Goal: Task Accomplishment & Management: Complete application form

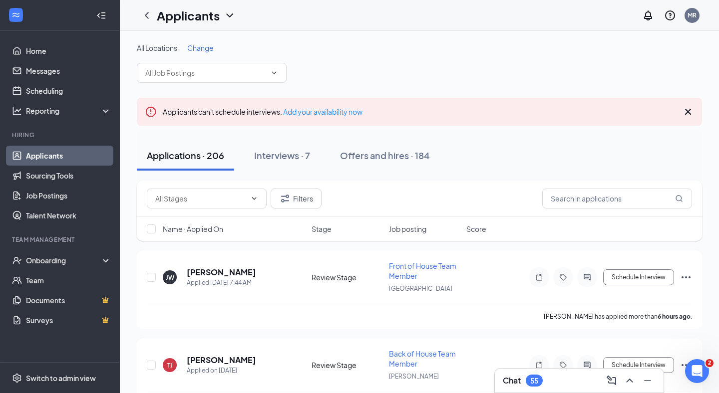
click at [561, 386] on div "Chat 55" at bounding box center [579, 381] width 153 height 16
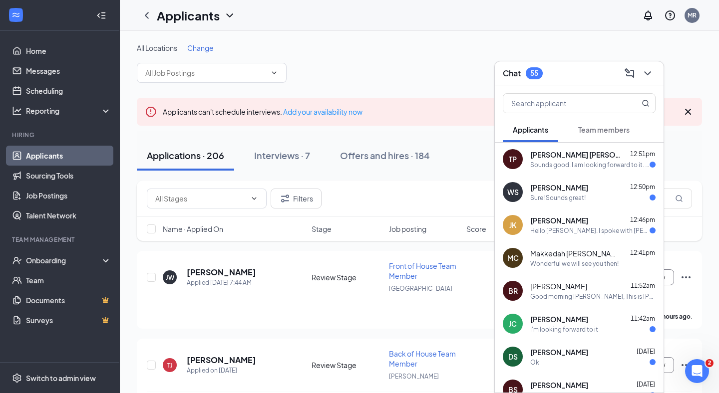
click at [587, 323] on div "[PERSON_NAME] 11:42am" at bounding box center [592, 319] width 125 height 10
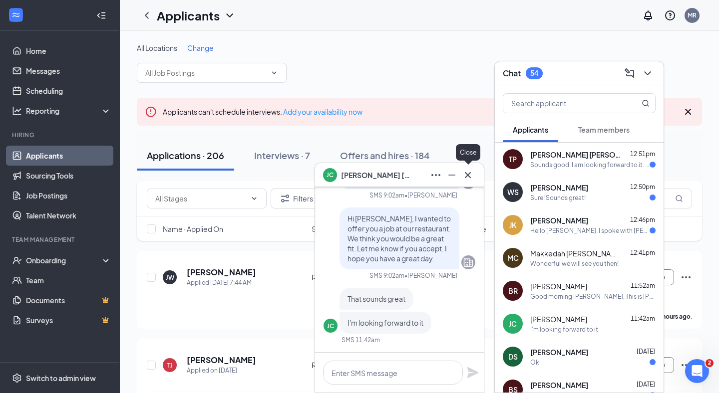
click at [466, 176] on icon "Cross" at bounding box center [468, 175] width 6 height 6
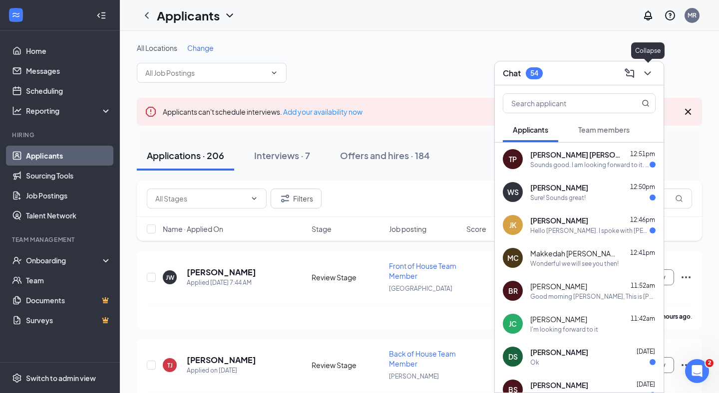
click at [654, 71] on button at bounding box center [647, 73] width 16 height 16
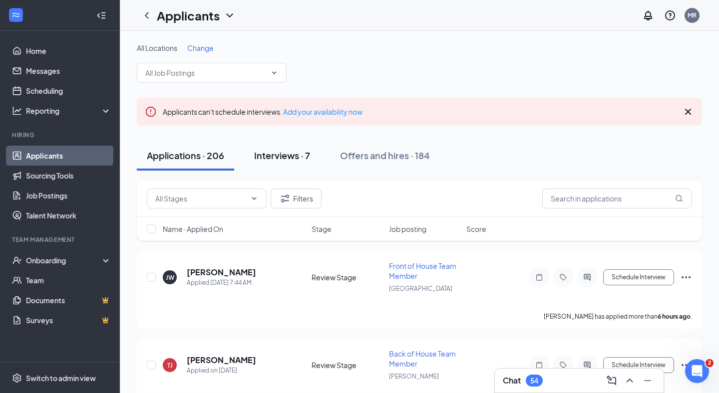
click at [287, 155] on div "Interviews · 7" at bounding box center [282, 155] width 56 height 12
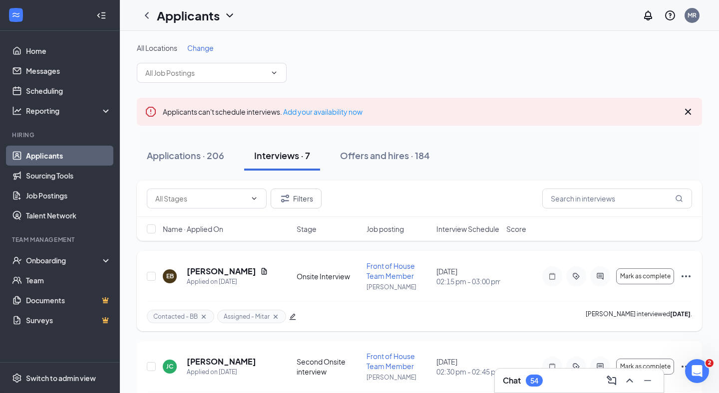
scroll to position [37, 0]
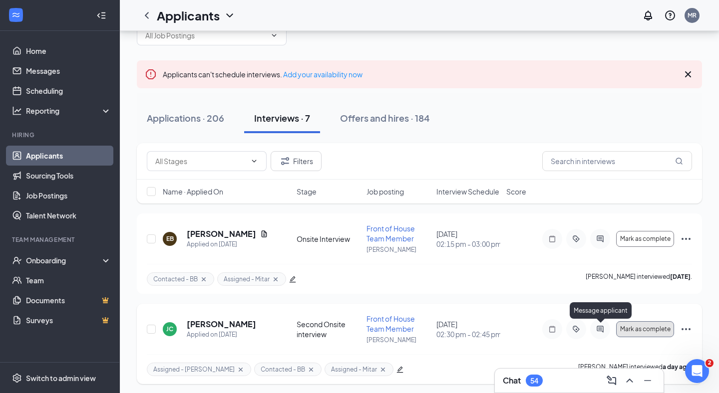
click at [637, 323] on button "Mark as complete" at bounding box center [645, 329] width 58 height 16
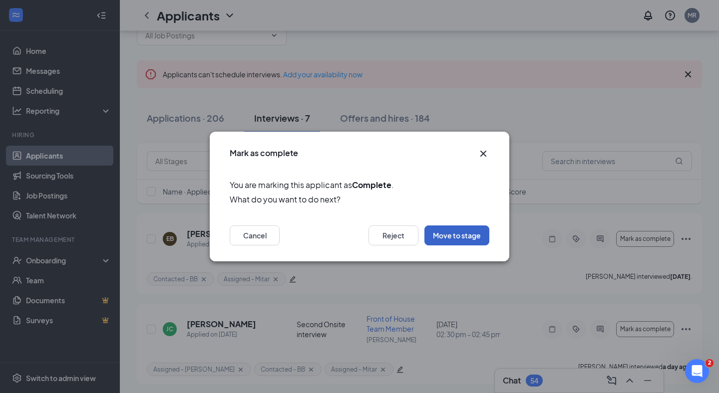
click at [450, 239] on button "Move to stage" at bounding box center [456, 236] width 65 height 20
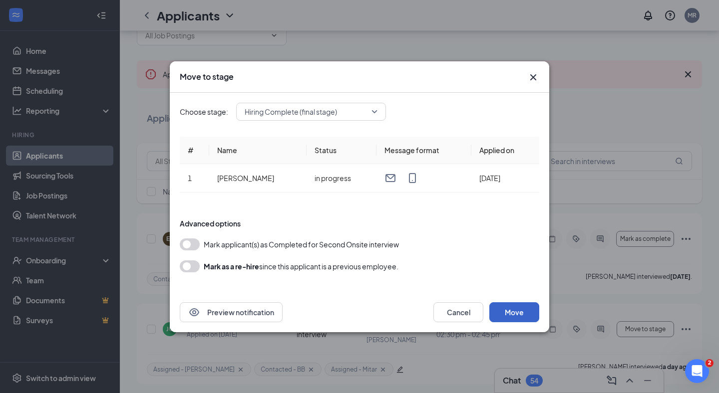
click at [515, 311] on button "Move" at bounding box center [514, 312] width 50 height 20
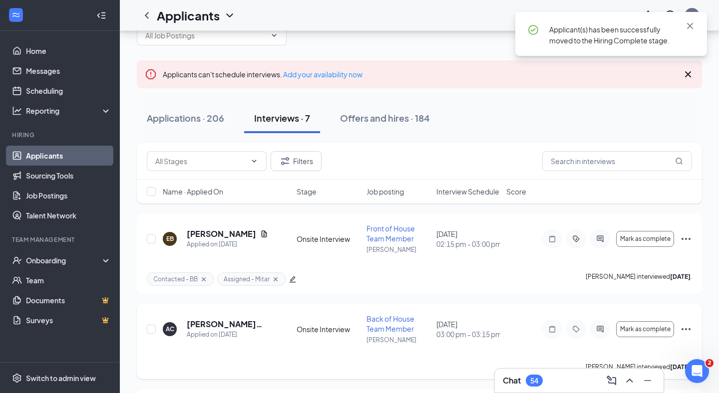
scroll to position [63, 0]
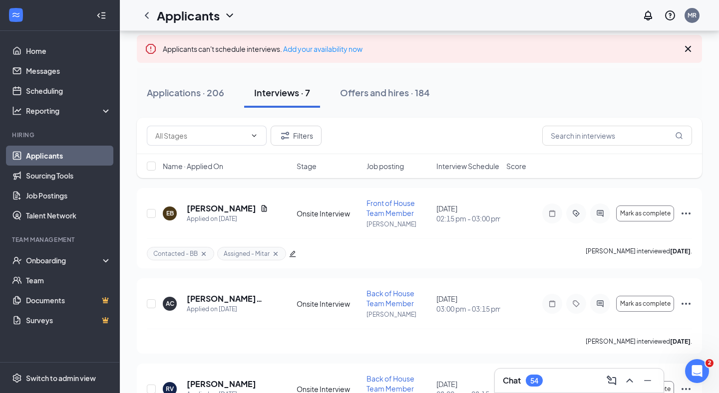
click at [525, 381] on div "Chat 54" at bounding box center [523, 381] width 40 height 12
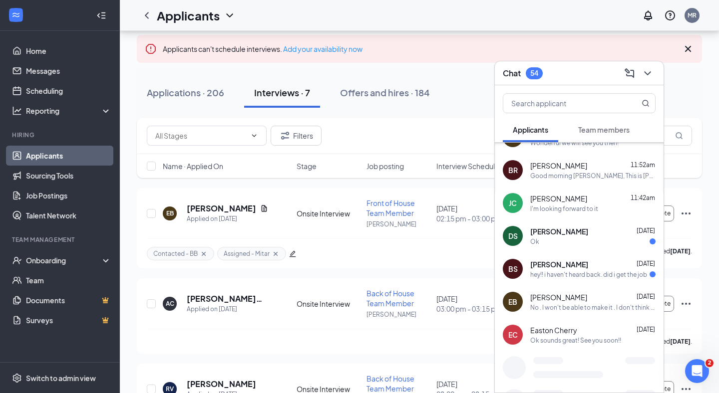
scroll to position [126, 0]
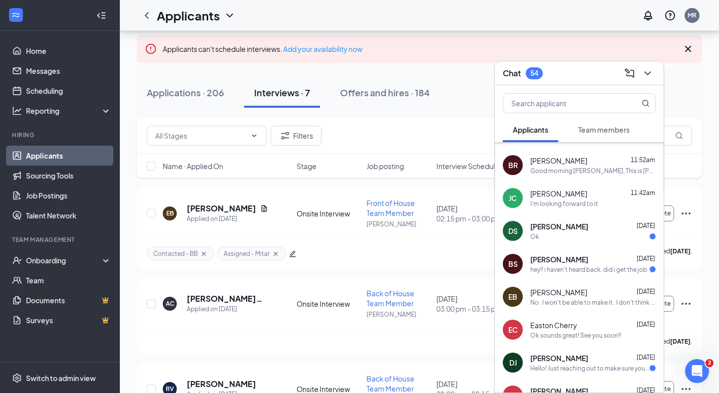
click at [561, 332] on div "Ok sounds great! See you soon!!" at bounding box center [575, 335] width 91 height 8
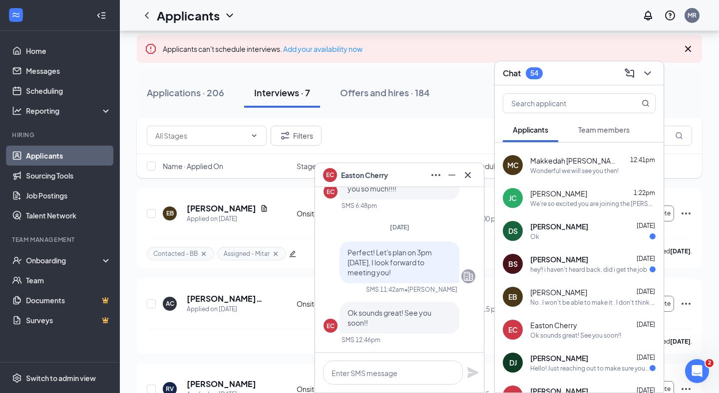
scroll to position [0, 0]
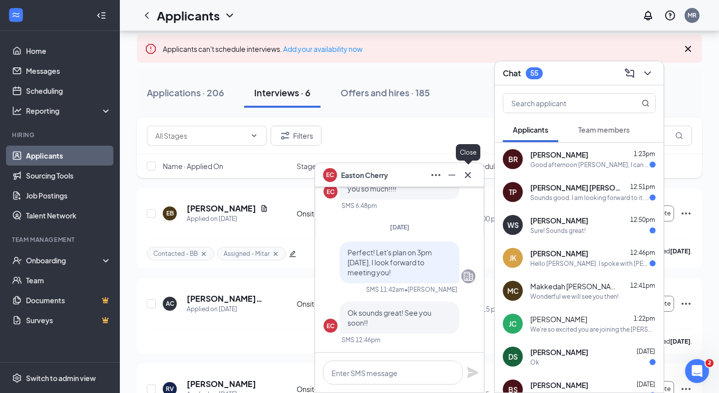
click at [469, 180] on icon "Cross" at bounding box center [468, 175] width 12 height 12
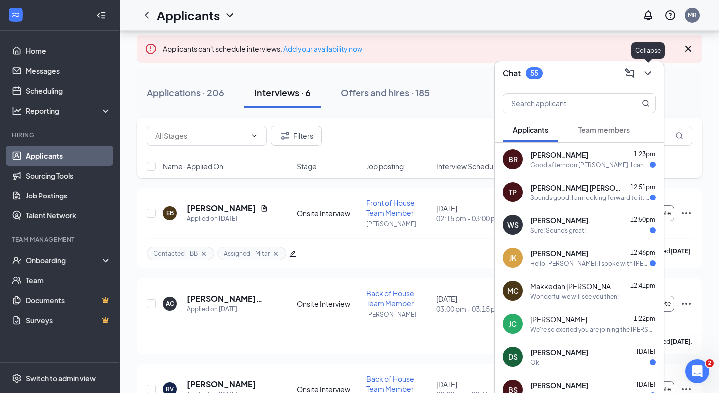
click at [651, 73] on icon "ChevronDown" at bounding box center [647, 73] width 12 height 12
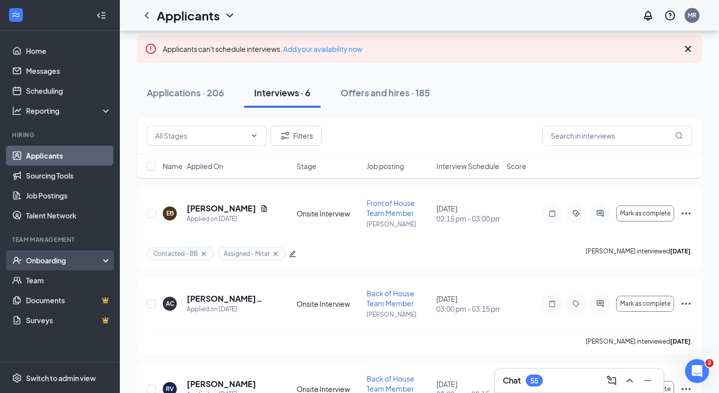
click at [42, 258] on div "Onboarding" at bounding box center [64, 261] width 77 height 10
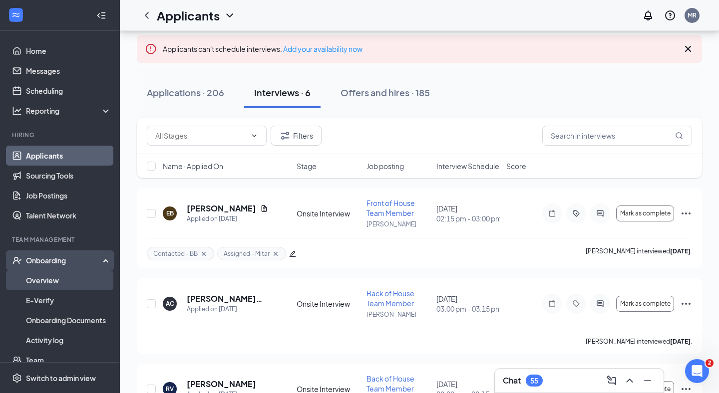
click at [39, 278] on link "Overview" at bounding box center [68, 281] width 85 height 20
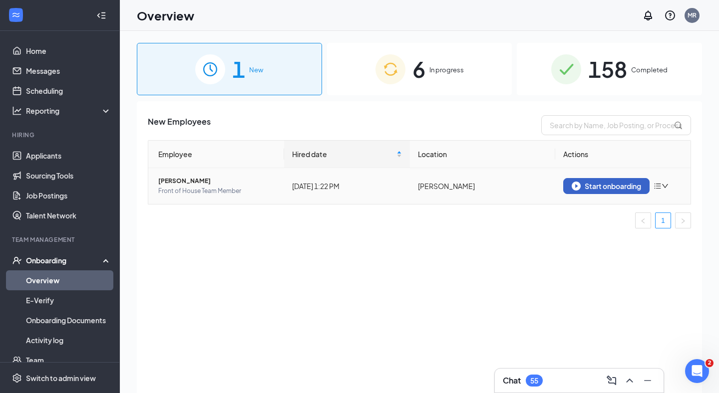
click at [610, 191] on button "Start onboarding" at bounding box center [606, 186] width 86 height 16
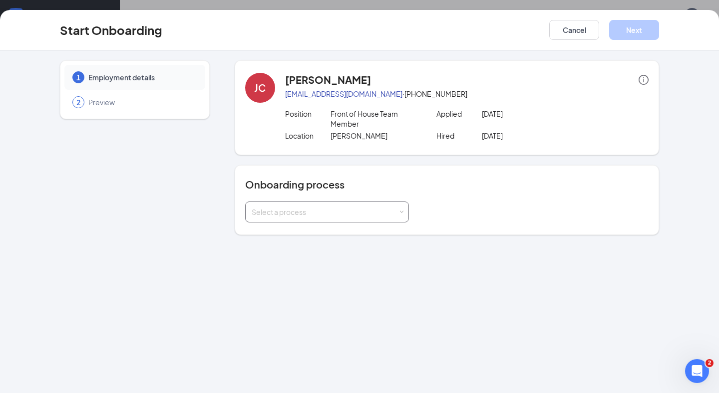
click at [313, 206] on div "Select a process" at bounding box center [327, 212] width 151 height 20
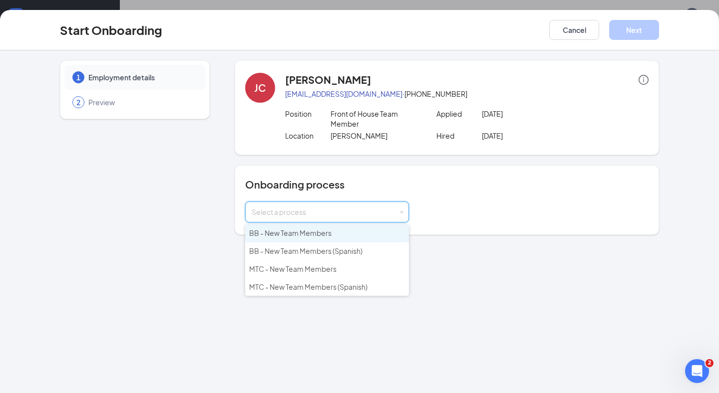
click at [294, 233] on span "BB - New Team Members" at bounding box center [290, 233] width 82 height 9
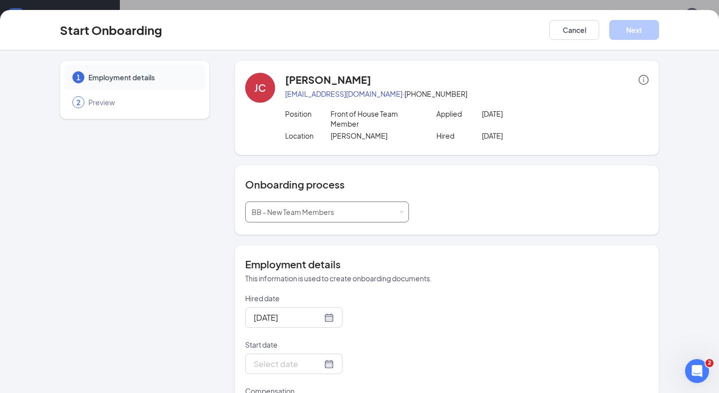
scroll to position [50, 0]
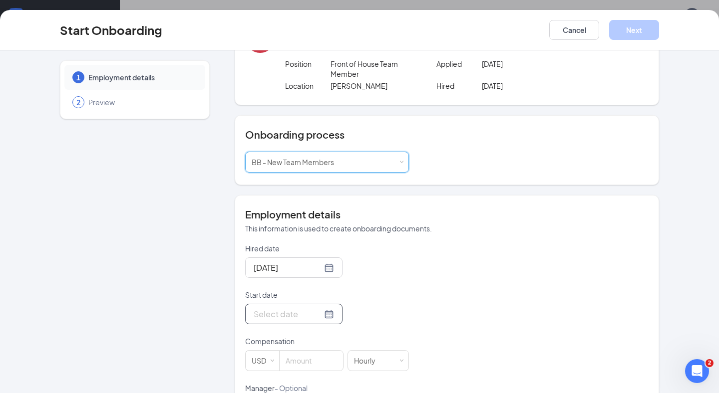
click at [319, 309] on div at bounding box center [294, 314] width 80 height 12
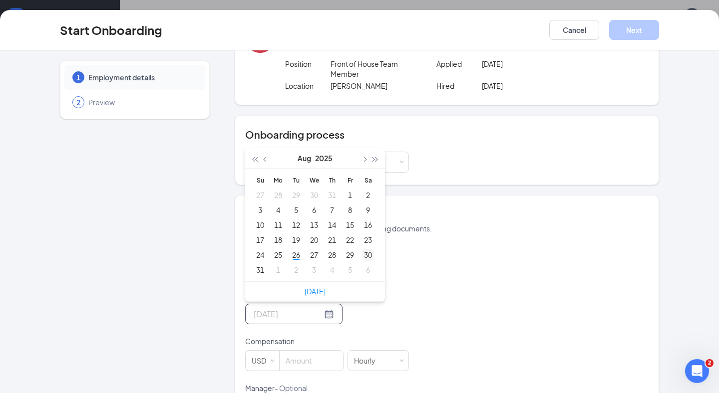
type input "[DATE]"
click at [369, 256] on div "30" at bounding box center [368, 255] width 12 height 12
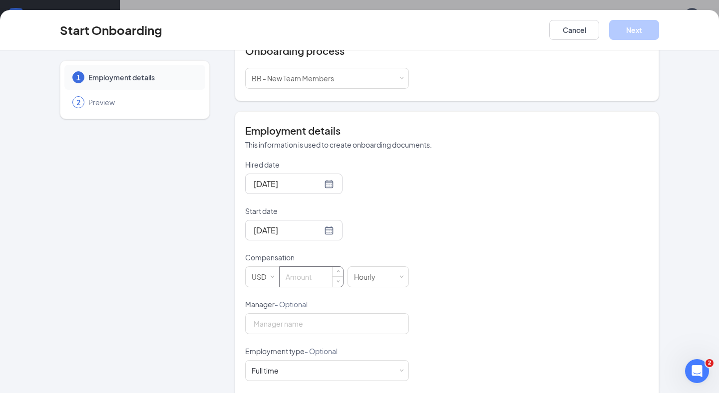
scroll to position [136, 0]
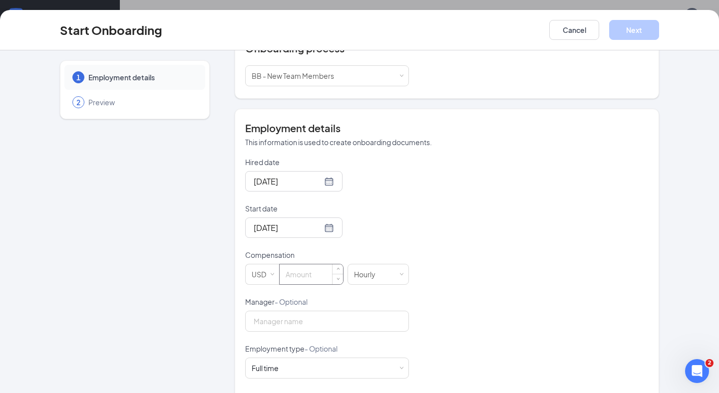
click at [299, 277] on input at bounding box center [311, 275] width 63 height 20
type input "10"
click at [481, 263] on div "Hired date [DATE] Start date [DATE] [DATE] Su Mo Tu We Th Fr Sa 27 28 29 30 31 …" at bounding box center [446, 320] width 403 height 326
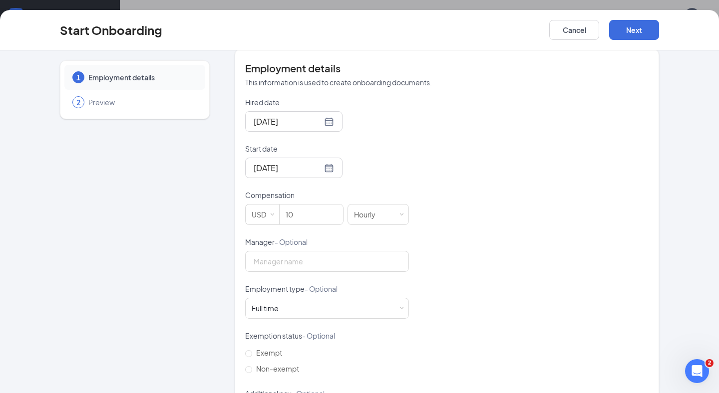
scroll to position [249, 0]
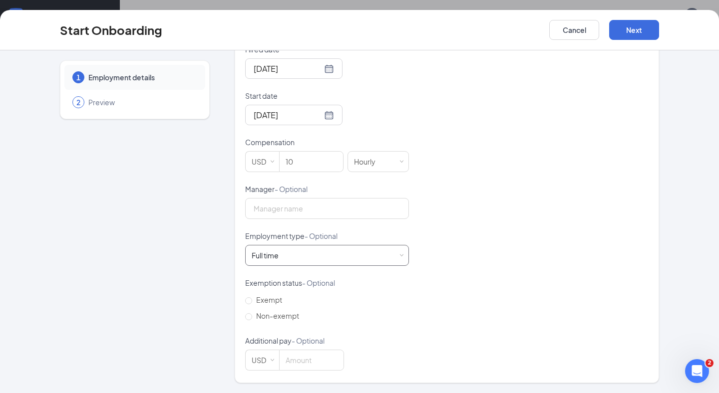
click at [293, 256] on div "Full time Works 30+ hours per week and is reasonably expected to work" at bounding box center [327, 256] width 151 height 20
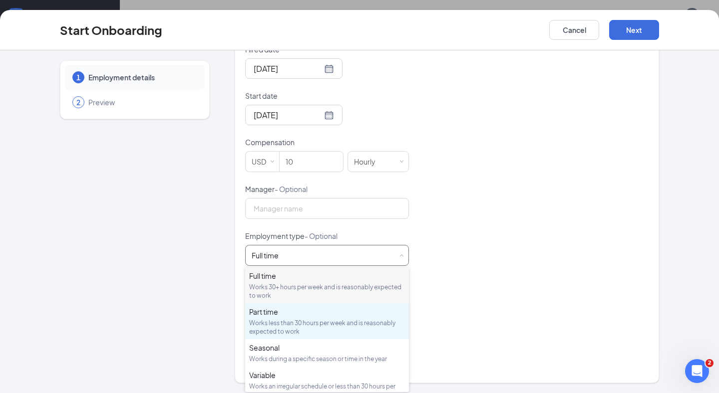
click at [281, 318] on div "Part time Works less than 30 hours per week and is reasonably expected to work" at bounding box center [327, 321] width 156 height 29
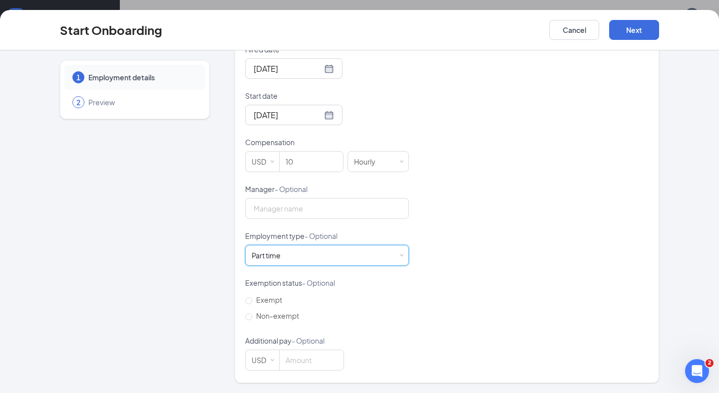
click at [565, 198] on div "Hired date [DATE] Start date [DATE] [DATE] Su Mo Tu We Th Fr Sa 27 28 29 30 31 …" at bounding box center [446, 207] width 403 height 326
click at [285, 318] on span "Non-exempt" at bounding box center [277, 315] width 51 height 9
click at [252, 318] on input "Non-exempt" at bounding box center [248, 316] width 7 height 7
radio input "true"
click at [641, 32] on button "Next" at bounding box center [634, 30] width 50 height 20
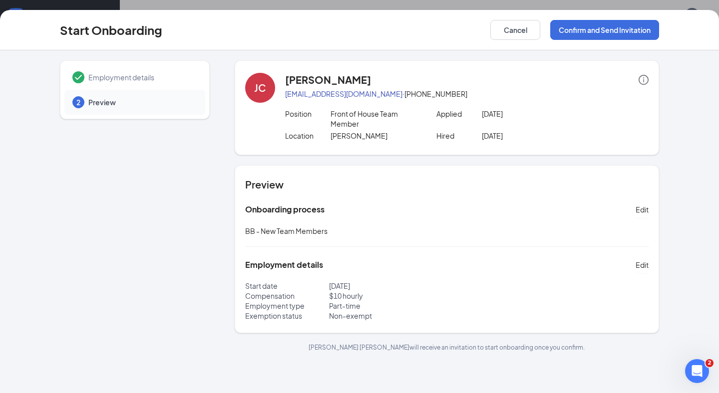
scroll to position [0, 0]
click at [620, 20] on button "Confirm and Send Invitation" at bounding box center [604, 30] width 109 height 20
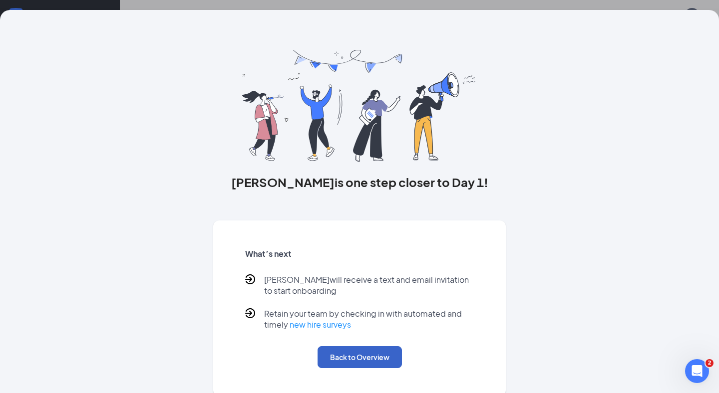
click at [373, 358] on button "Back to Overview" at bounding box center [359, 357] width 84 height 22
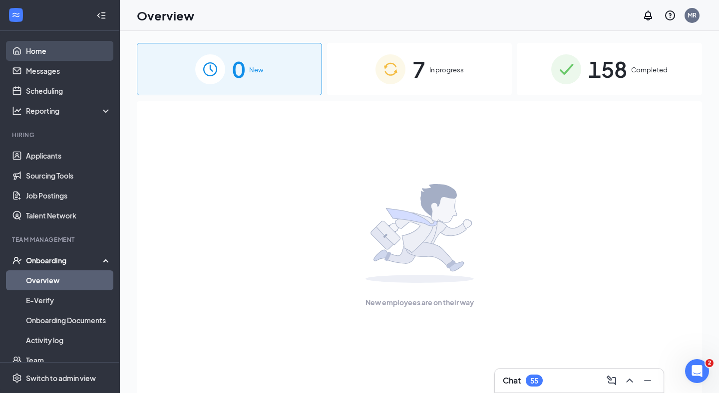
click at [44, 55] on link "Home" at bounding box center [68, 51] width 85 height 20
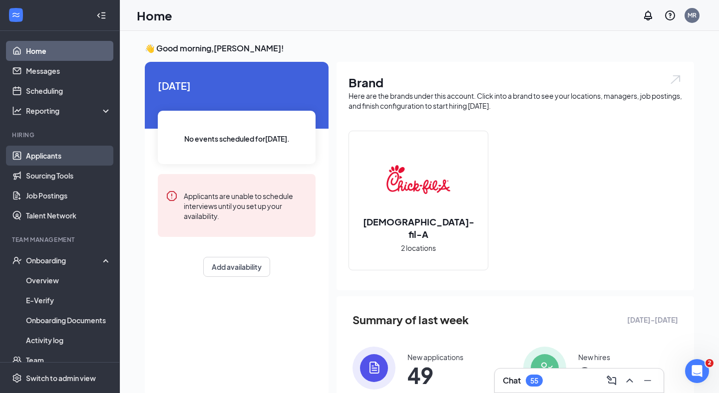
click at [49, 156] on link "Applicants" at bounding box center [68, 156] width 85 height 20
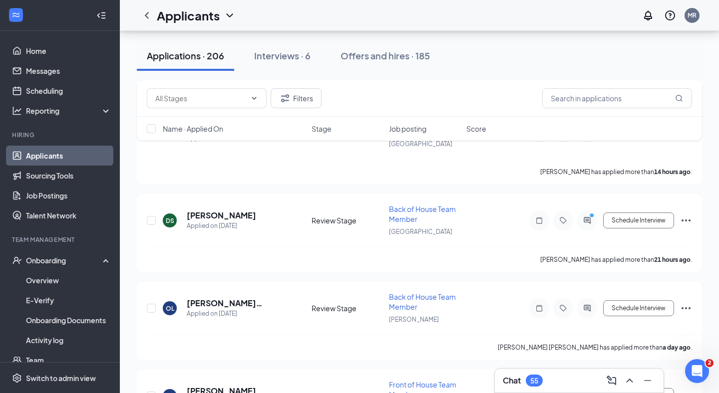
scroll to position [356, 0]
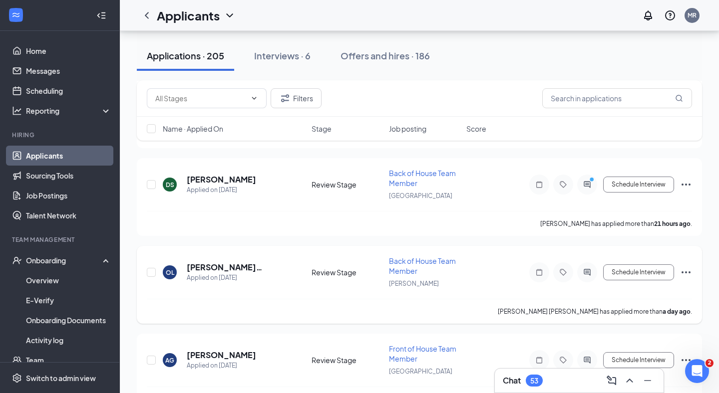
click at [293, 258] on div "OL [PERSON_NAME] [PERSON_NAME] Applied on [DATE] Review Stage Back of House Tea…" at bounding box center [419, 277] width 545 height 43
